Goal: Check status: Check status

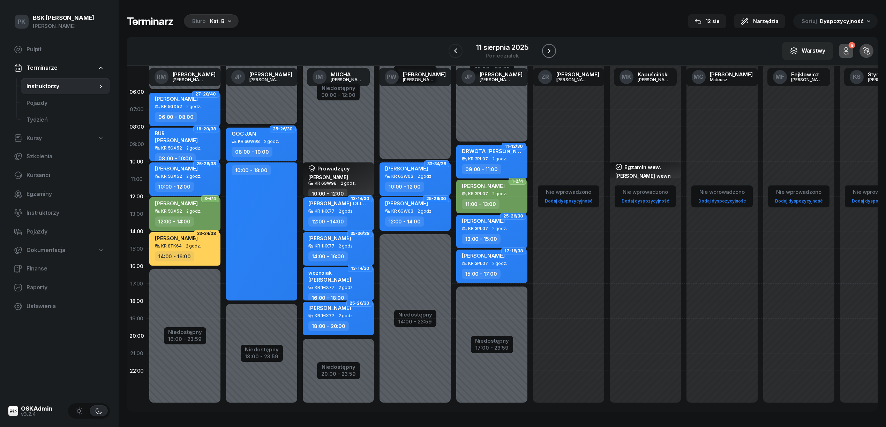
click at [550, 52] on icon "button" at bounding box center [549, 51] width 8 height 8
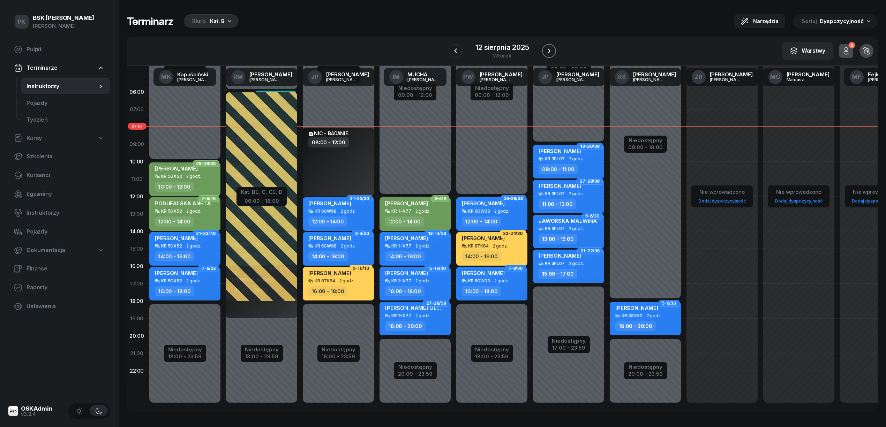
click at [554, 52] on button "button" at bounding box center [549, 51] width 14 height 14
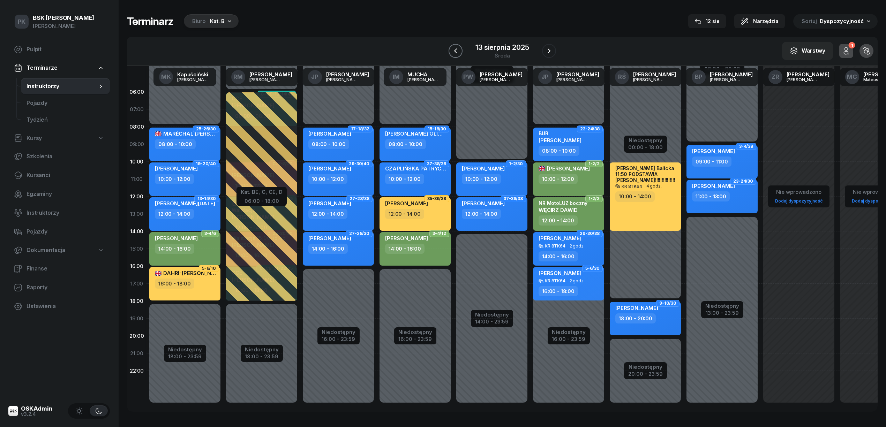
click at [452, 51] on icon "button" at bounding box center [455, 51] width 8 height 8
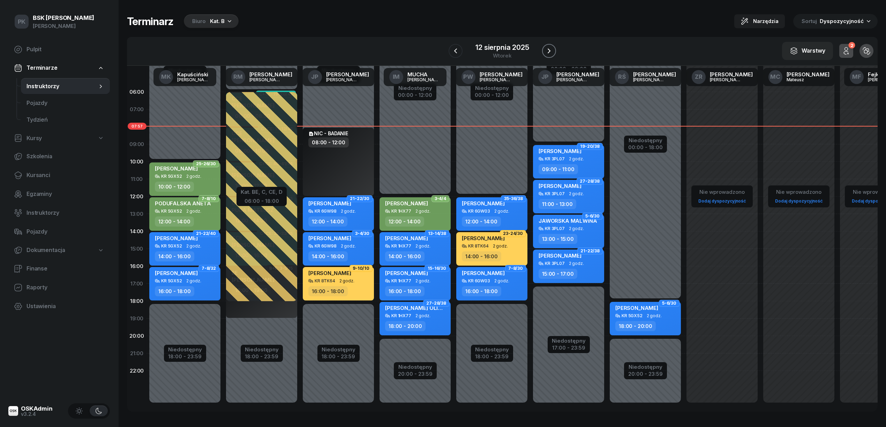
click at [547, 50] on icon "button" at bounding box center [549, 51] width 8 height 8
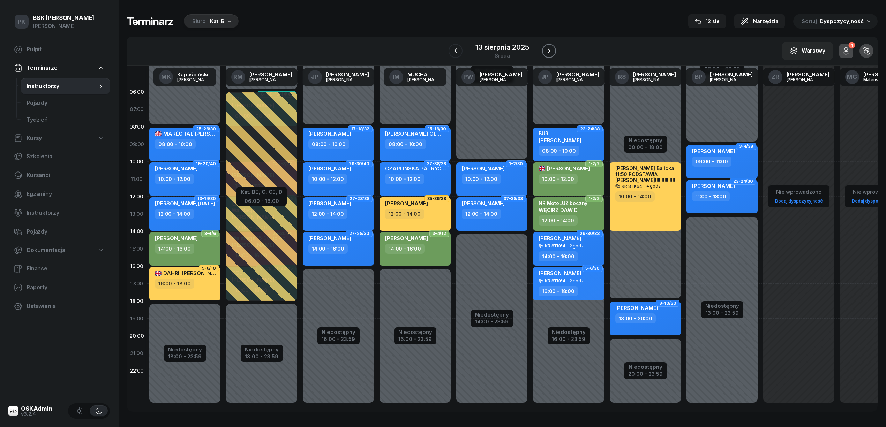
click at [547, 50] on icon "button" at bounding box center [549, 51] width 8 height 8
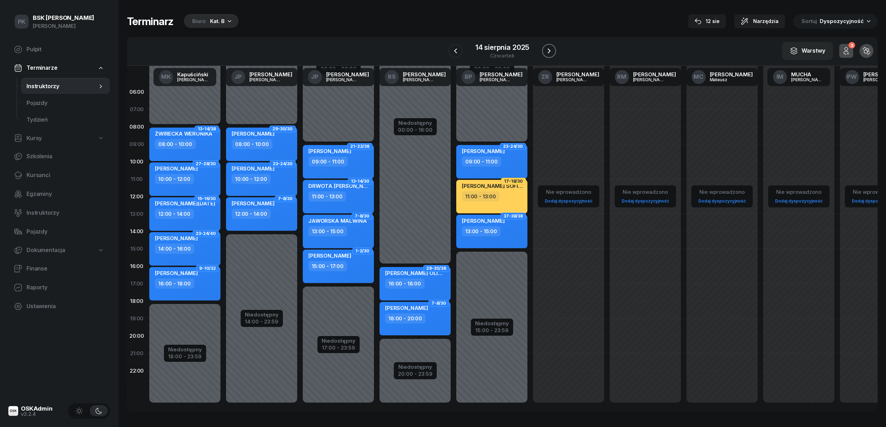
click at [547, 50] on icon "button" at bounding box center [549, 51] width 8 height 8
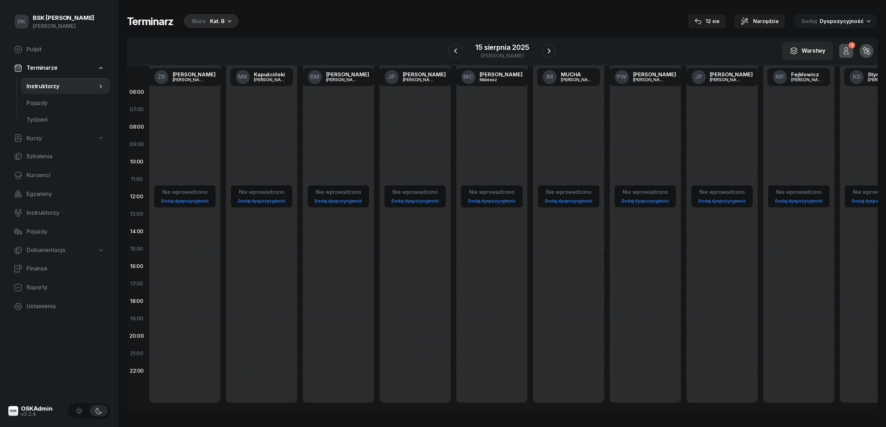
click at [541, 47] on div "15 sierpnia 2025 [PERSON_NAME]" at bounding box center [501, 51] width 107 height 20
click at [545, 49] on icon "button" at bounding box center [549, 51] width 8 height 8
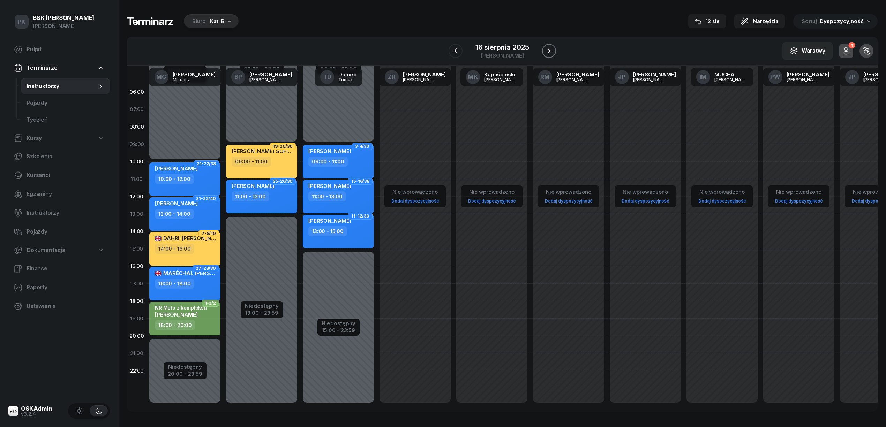
click at [545, 49] on icon "button" at bounding box center [549, 51] width 8 height 8
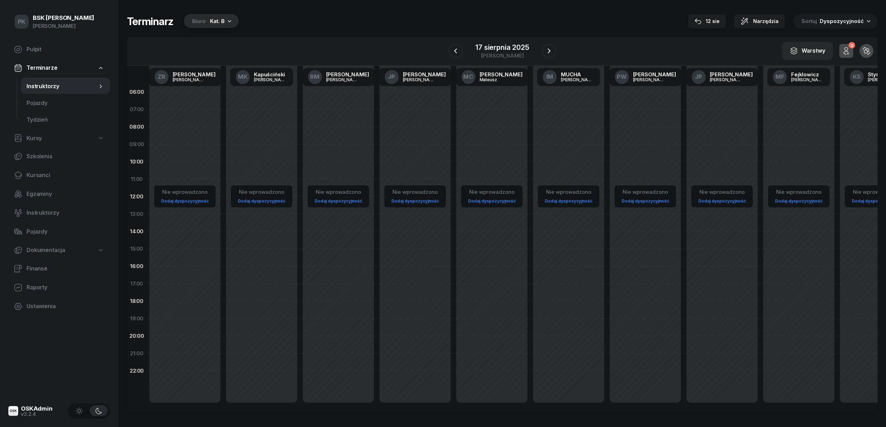
click at [466, 52] on div "17 sierpnia 2025 [PERSON_NAME]" at bounding box center [501, 51] width 107 height 20
click at [443, 52] on div "W Wybierz AK [PERSON_NAME] [PERSON_NAME] [PERSON_NAME] [PERSON_NAME] [PERSON_NA…" at bounding box center [502, 51] width 750 height 29
click at [451, 51] on icon "button" at bounding box center [455, 51] width 8 height 8
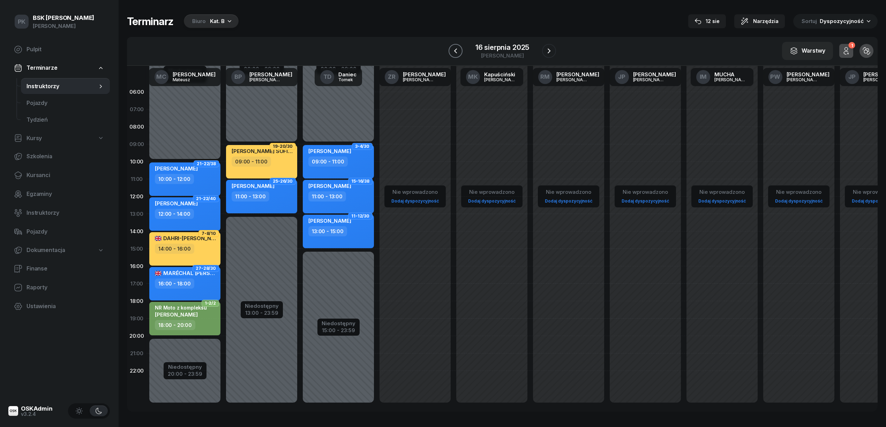
click at [451, 51] on icon "button" at bounding box center [455, 51] width 8 height 8
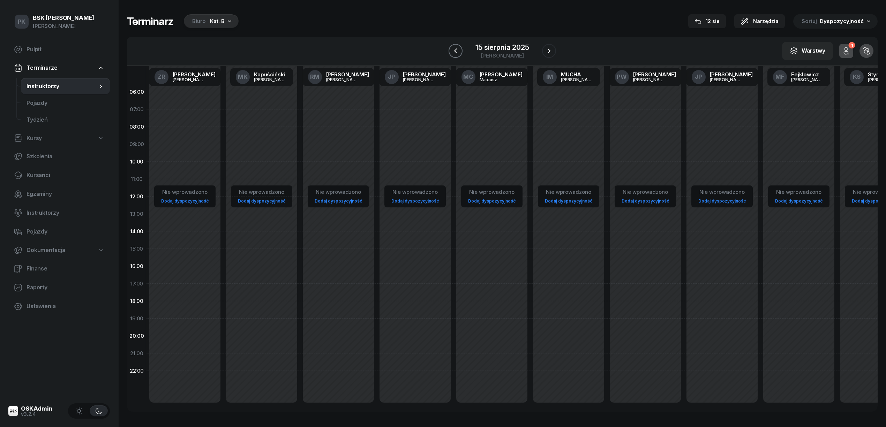
click at [451, 51] on icon "button" at bounding box center [455, 51] width 8 height 8
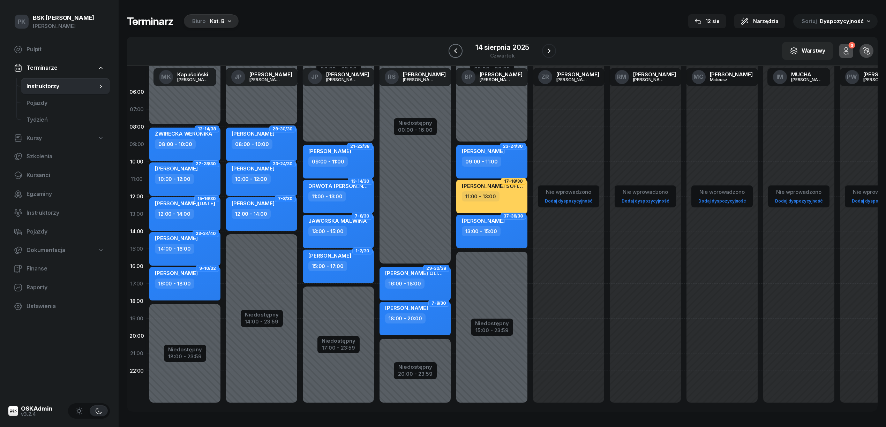
click at [451, 51] on icon "button" at bounding box center [455, 51] width 8 height 8
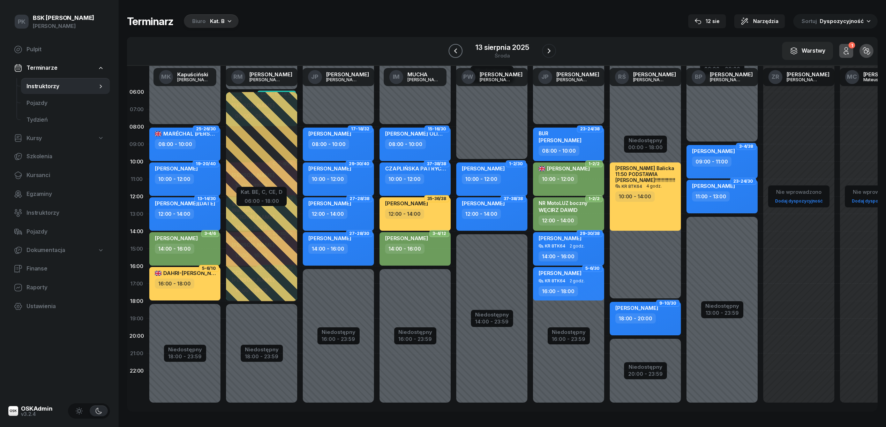
click at [451, 51] on icon "button" at bounding box center [455, 51] width 8 height 8
